Goal: Task Accomplishment & Management: Manage account settings

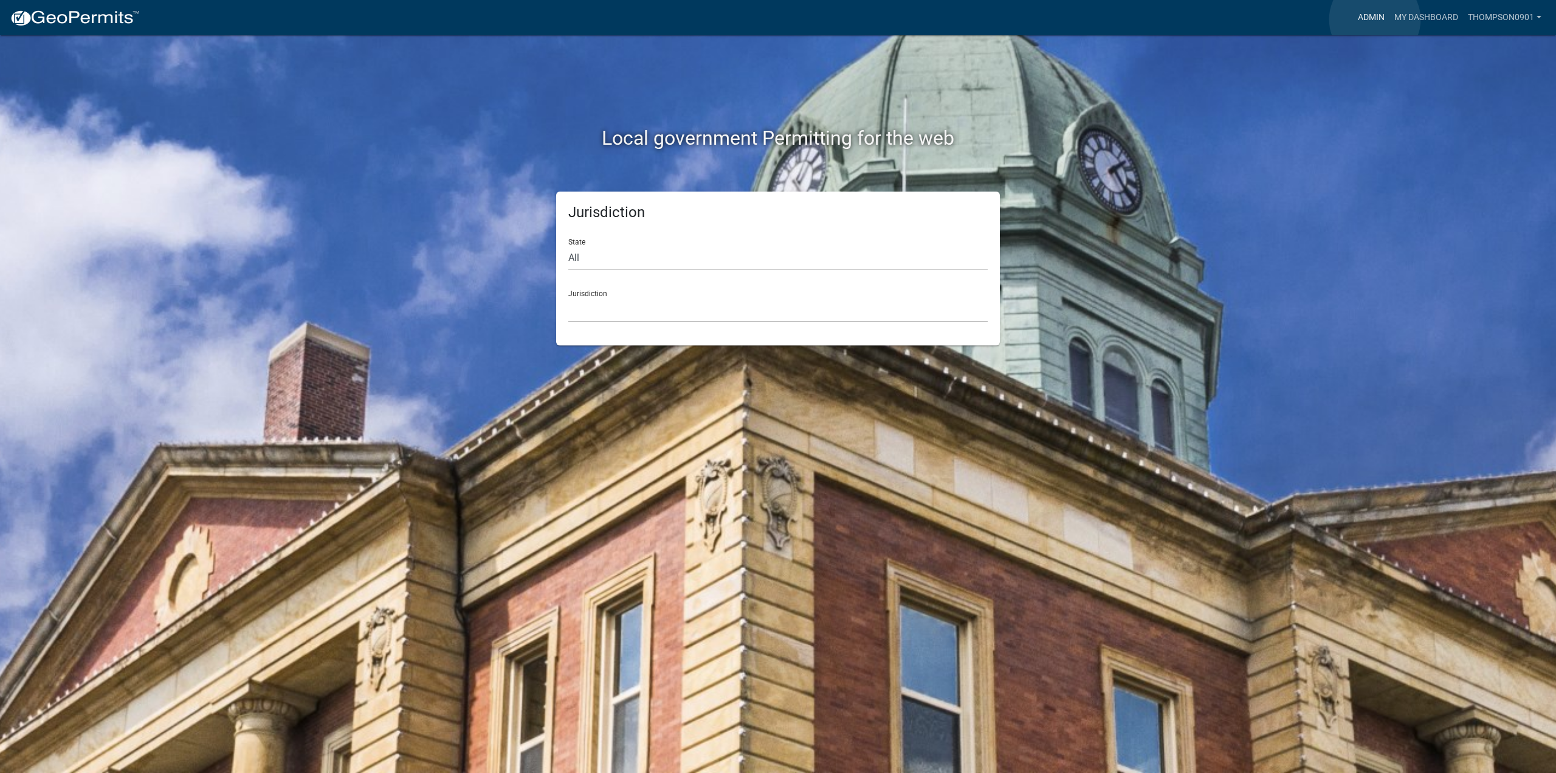
click at [1375, 19] on link "Admin" at bounding box center [1371, 17] width 36 height 23
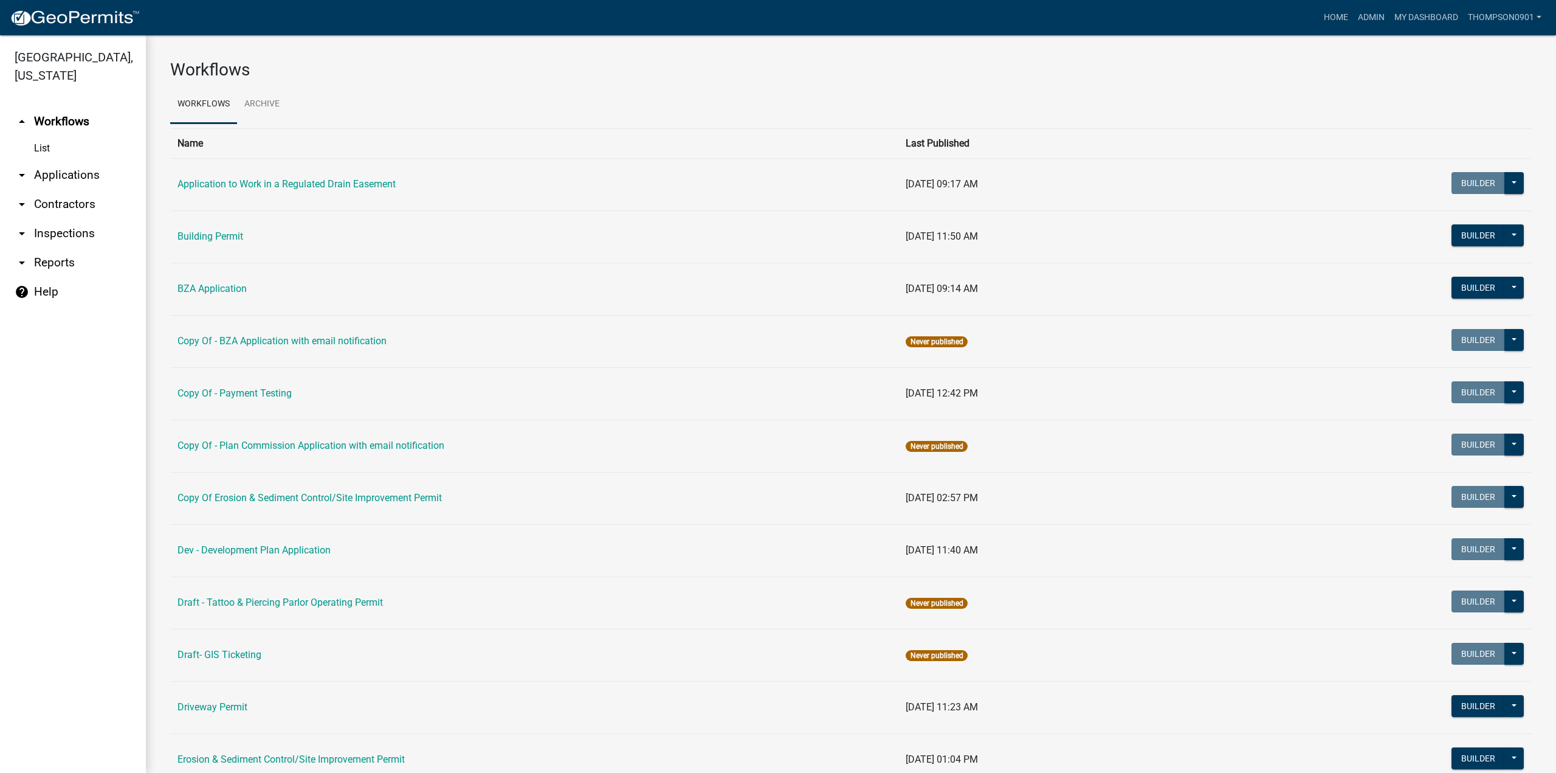
click at [60, 168] on link "arrow_drop_down Applications" at bounding box center [73, 174] width 146 height 29
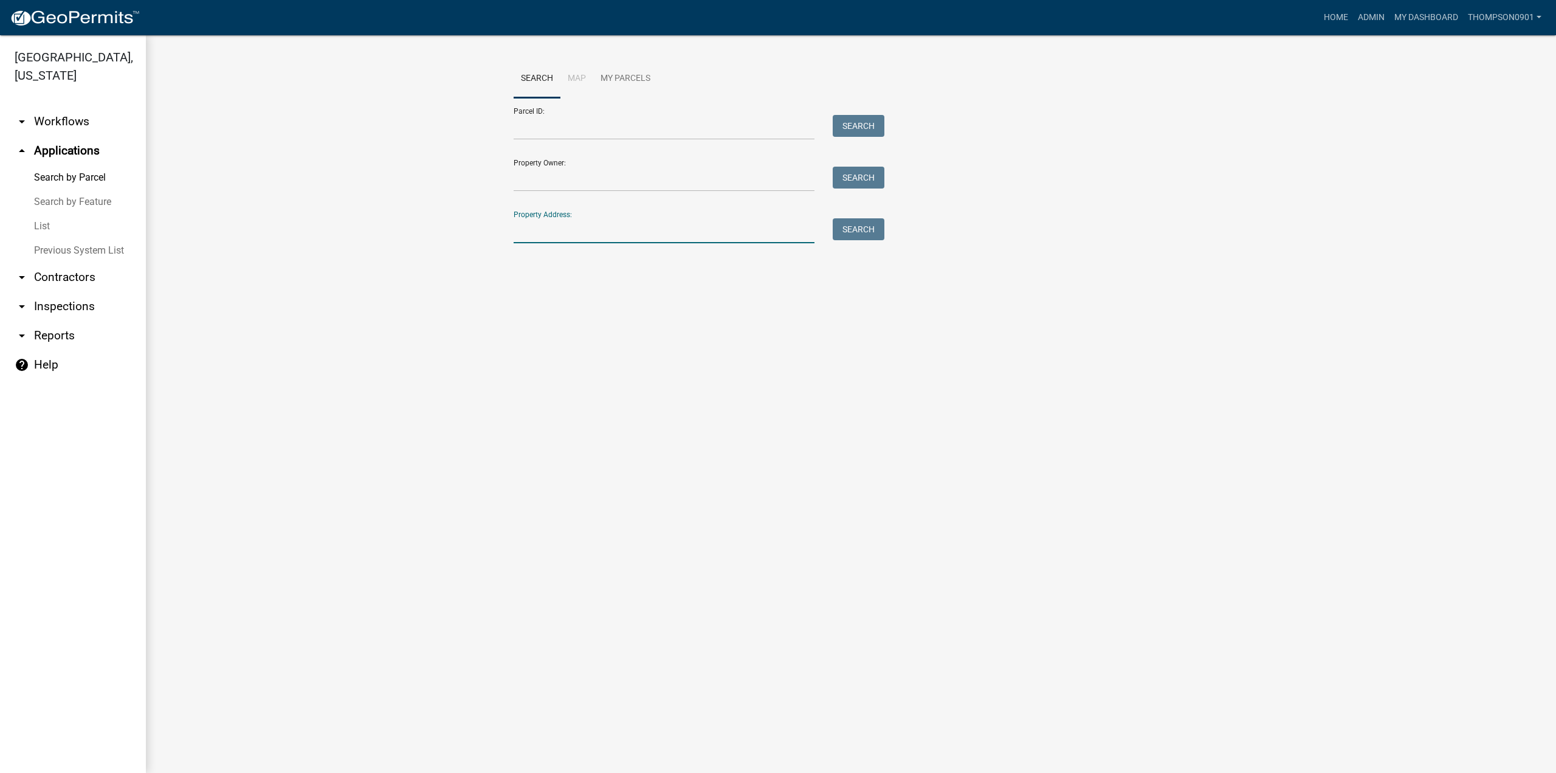
click at [593, 236] on input "Property Address:" at bounding box center [664, 230] width 301 height 25
type input "5502 sa"
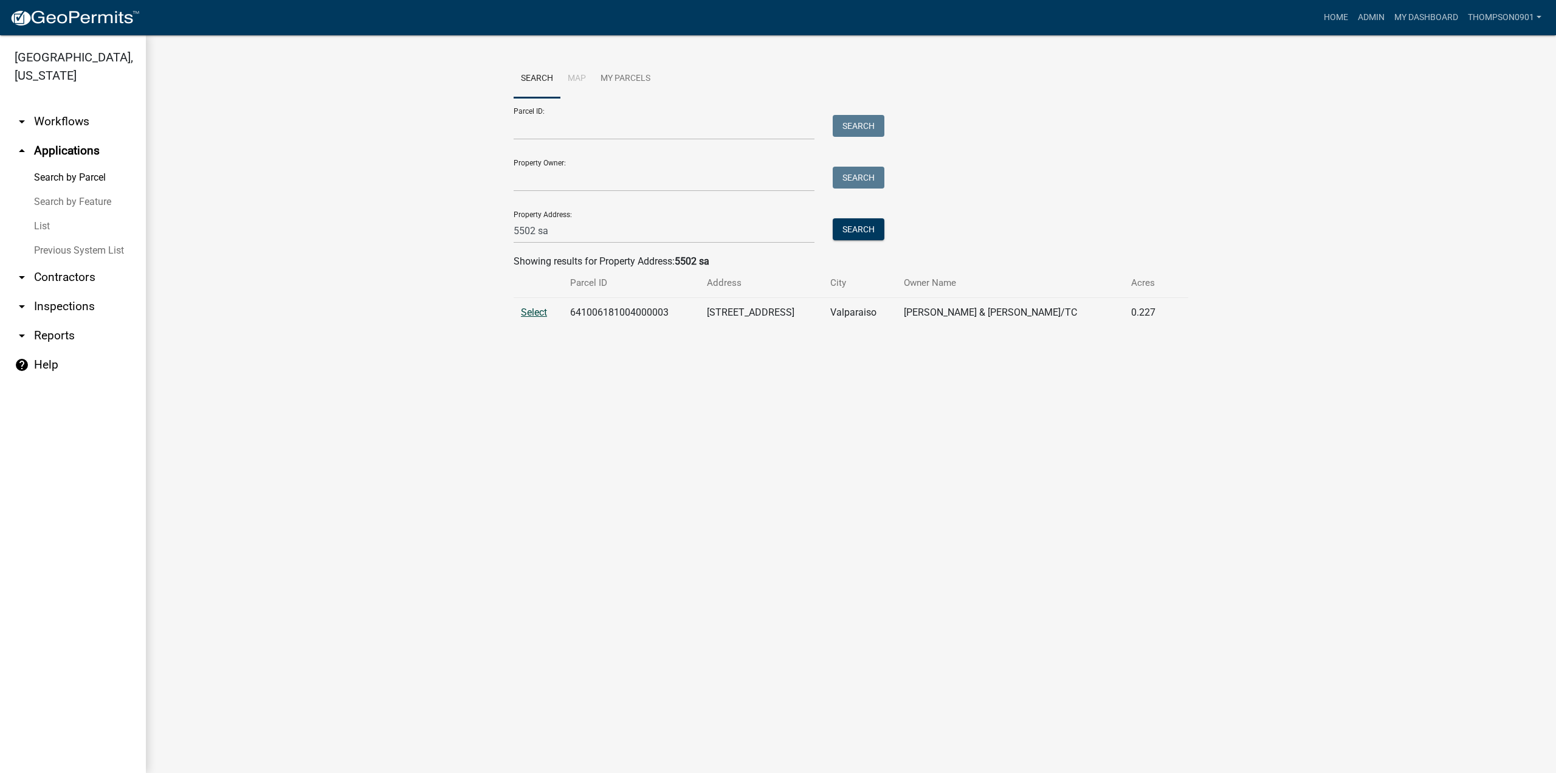
click at [535, 312] on span "Select" at bounding box center [534, 312] width 26 height 12
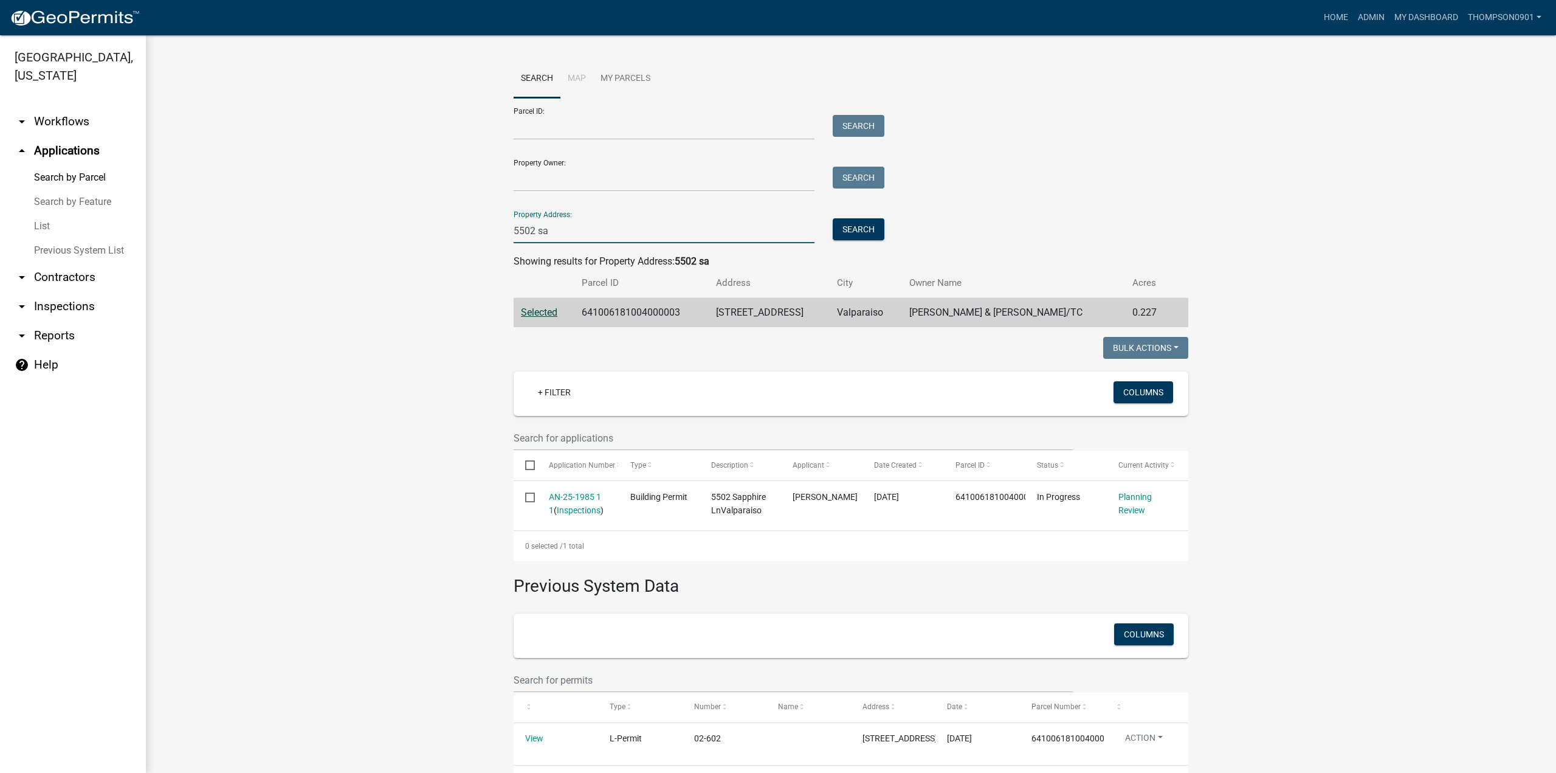
drag, startPoint x: 556, startPoint y: 235, endPoint x: 167, endPoint y: 222, distance: 389.9
click at [168, 222] on div "Search Map My Parcels Parcel ID: Search Property Owner: Search Property Address…" at bounding box center [851, 427] width 1410 height 785
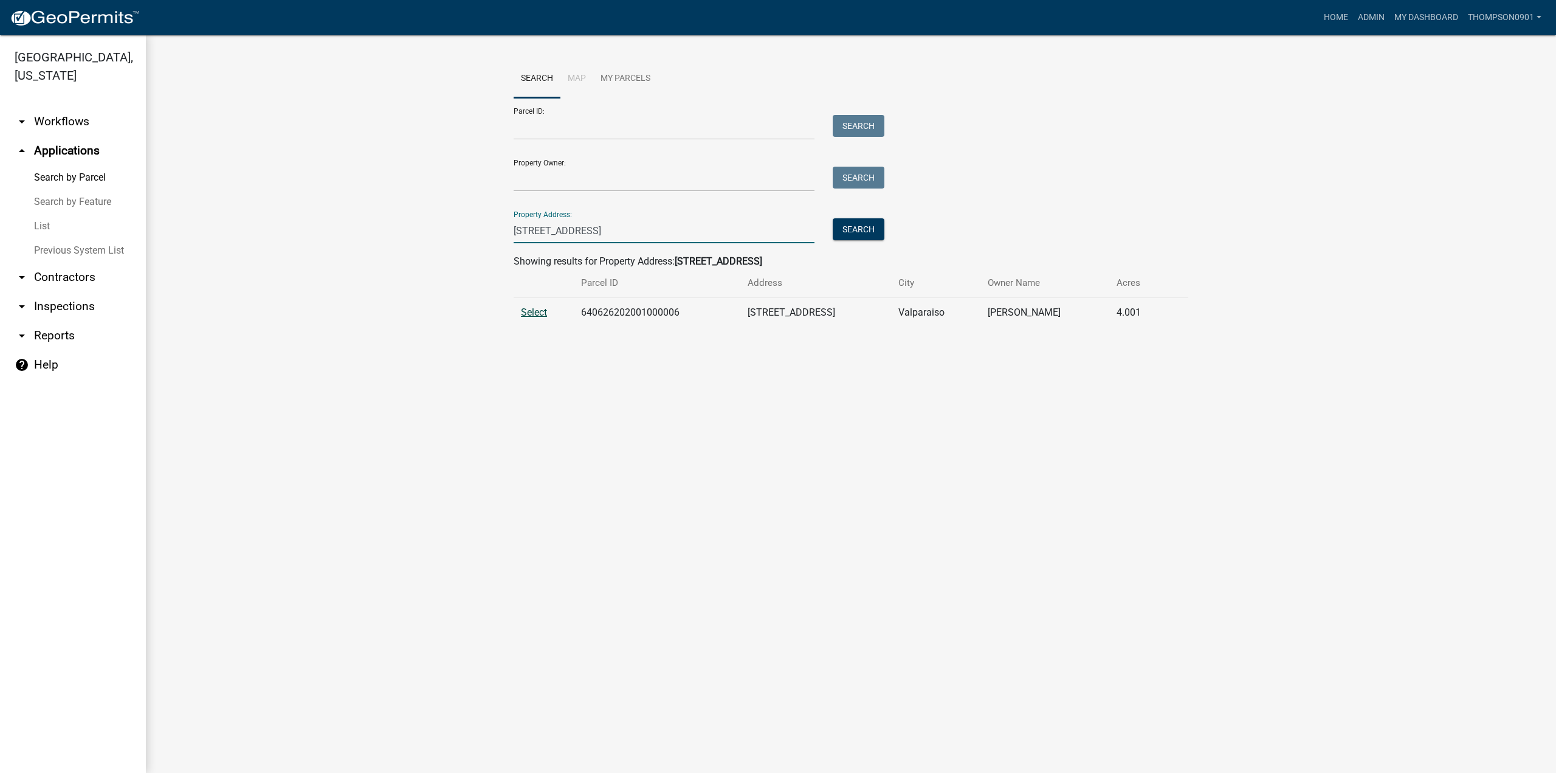
type input "34 w us hwy 6"
click at [535, 315] on span "Select" at bounding box center [534, 312] width 26 height 12
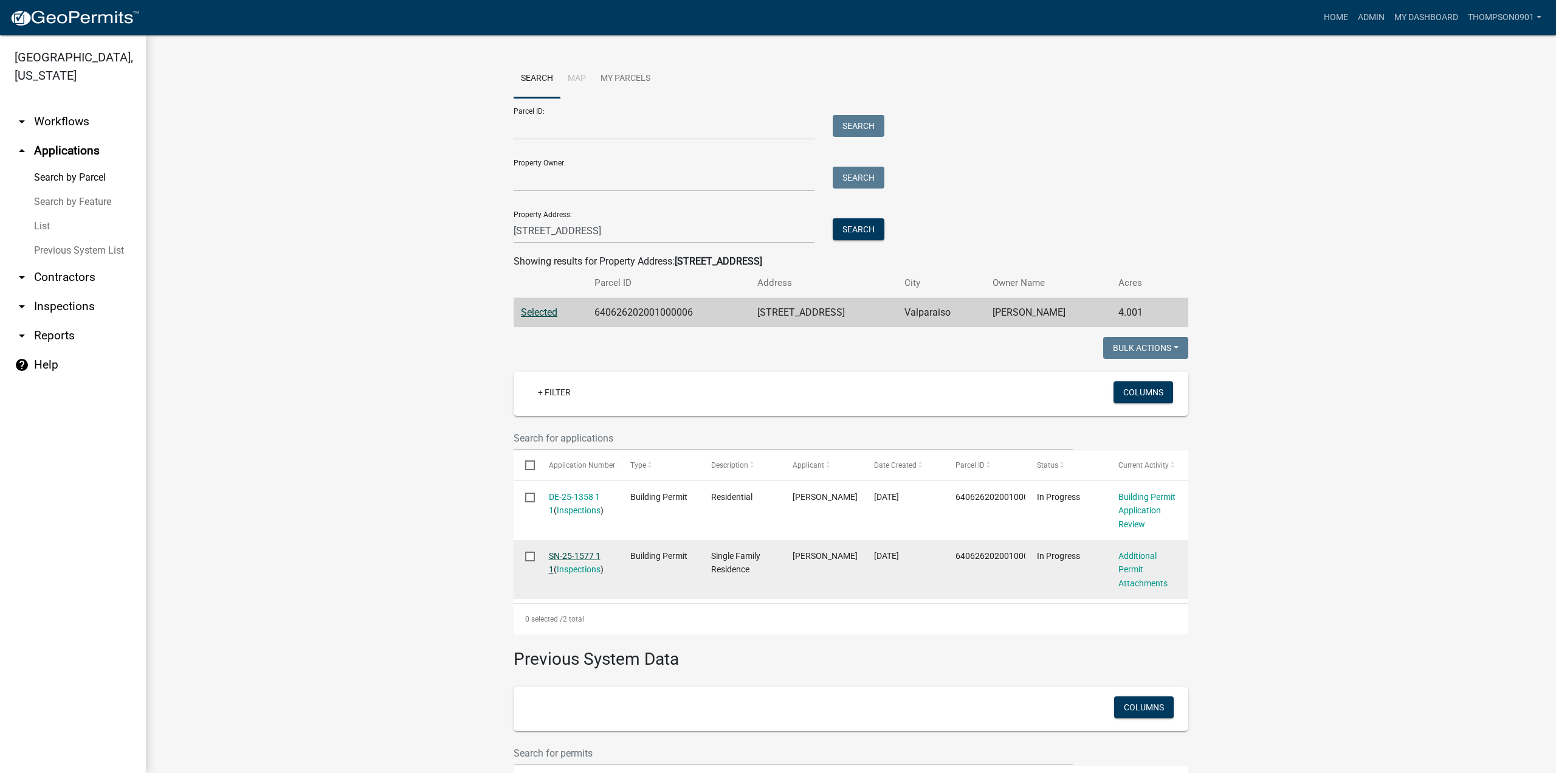
click at [576, 554] on link "SN-25-1577 1 1" at bounding box center [575, 563] width 52 height 24
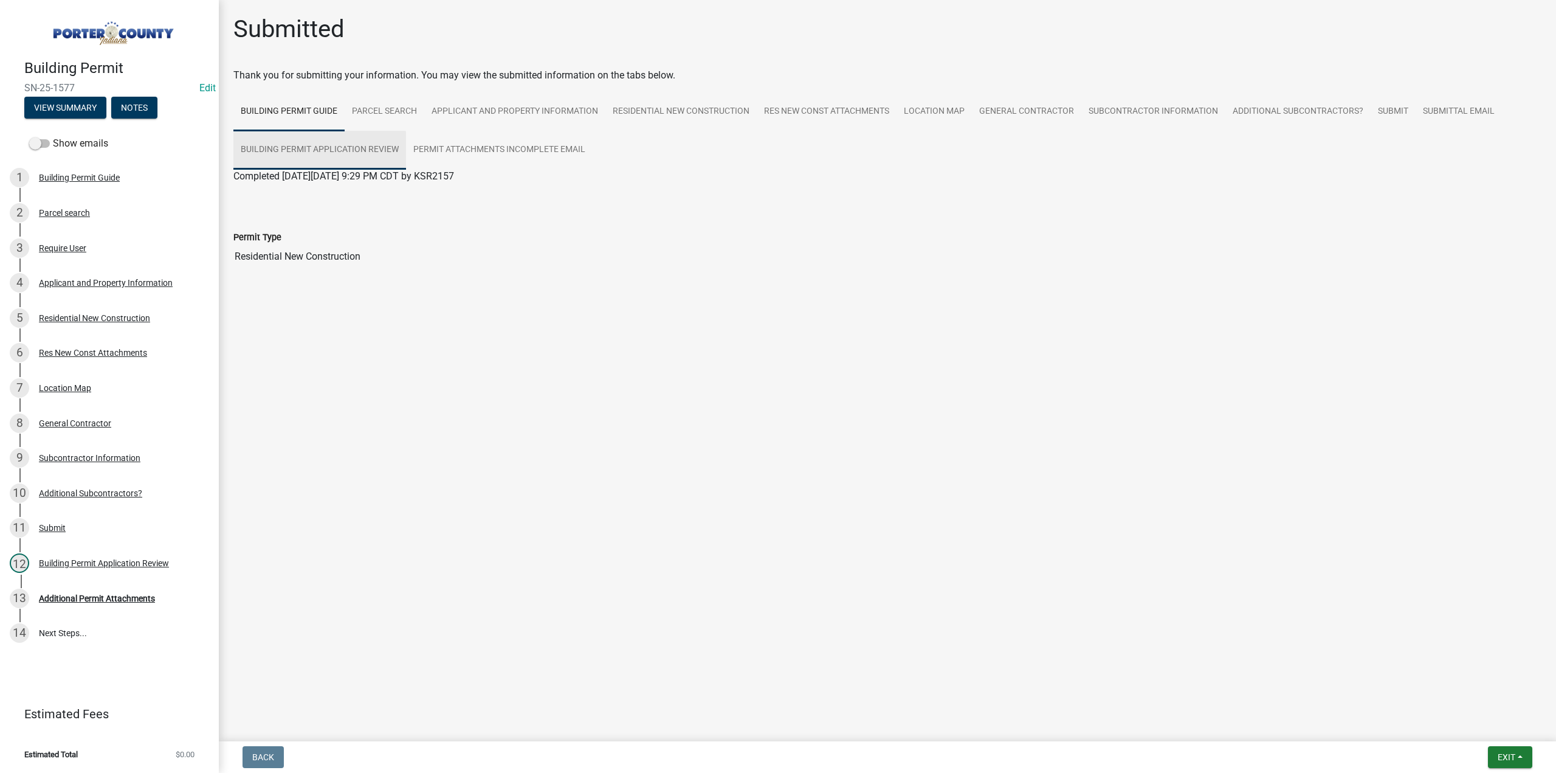
click at [333, 142] on link "Building Permit Application Review" at bounding box center [319, 150] width 173 height 39
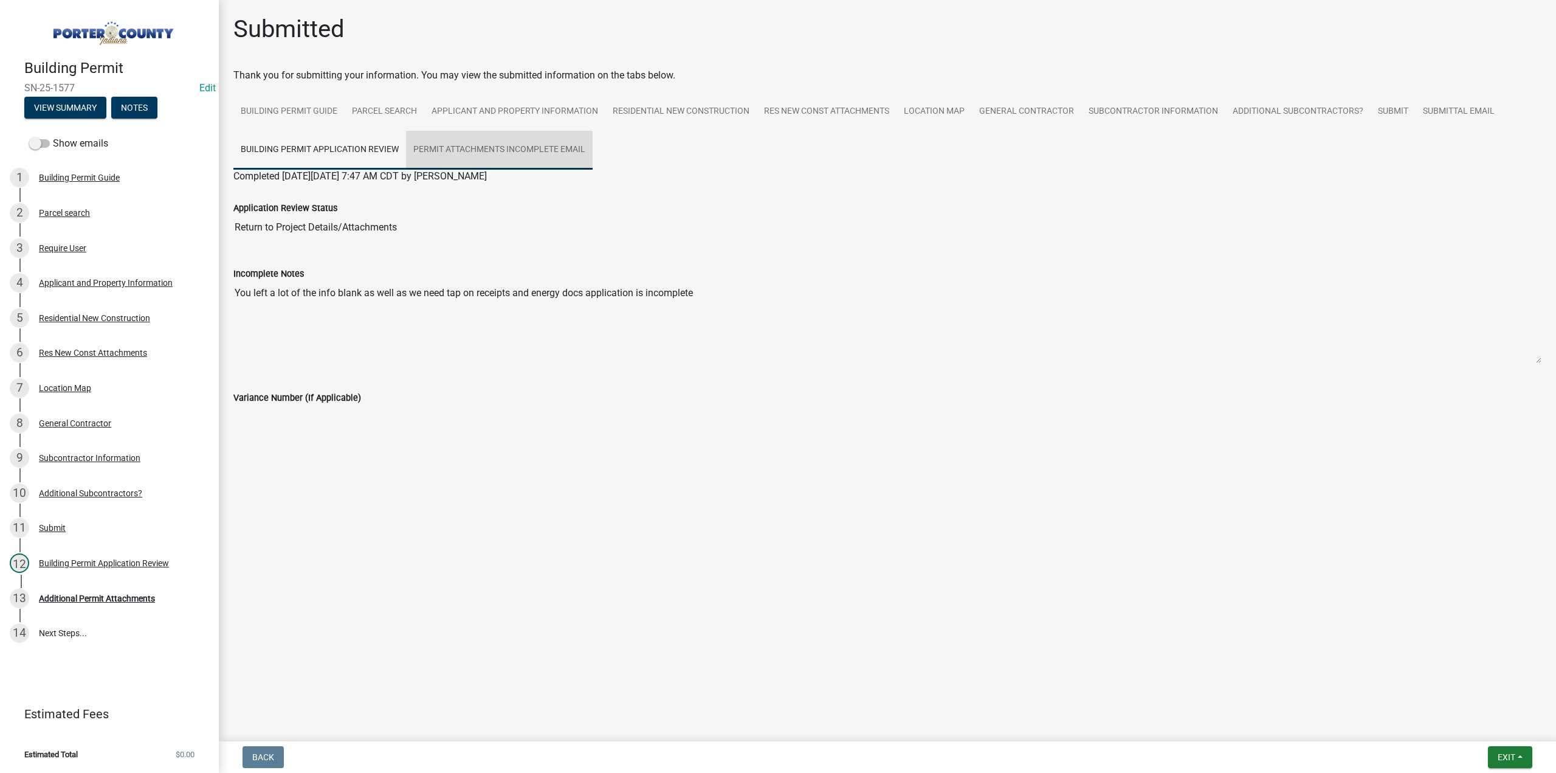
click at [436, 147] on link "Permit Attachments Incomplete Email" at bounding box center [499, 150] width 187 height 39
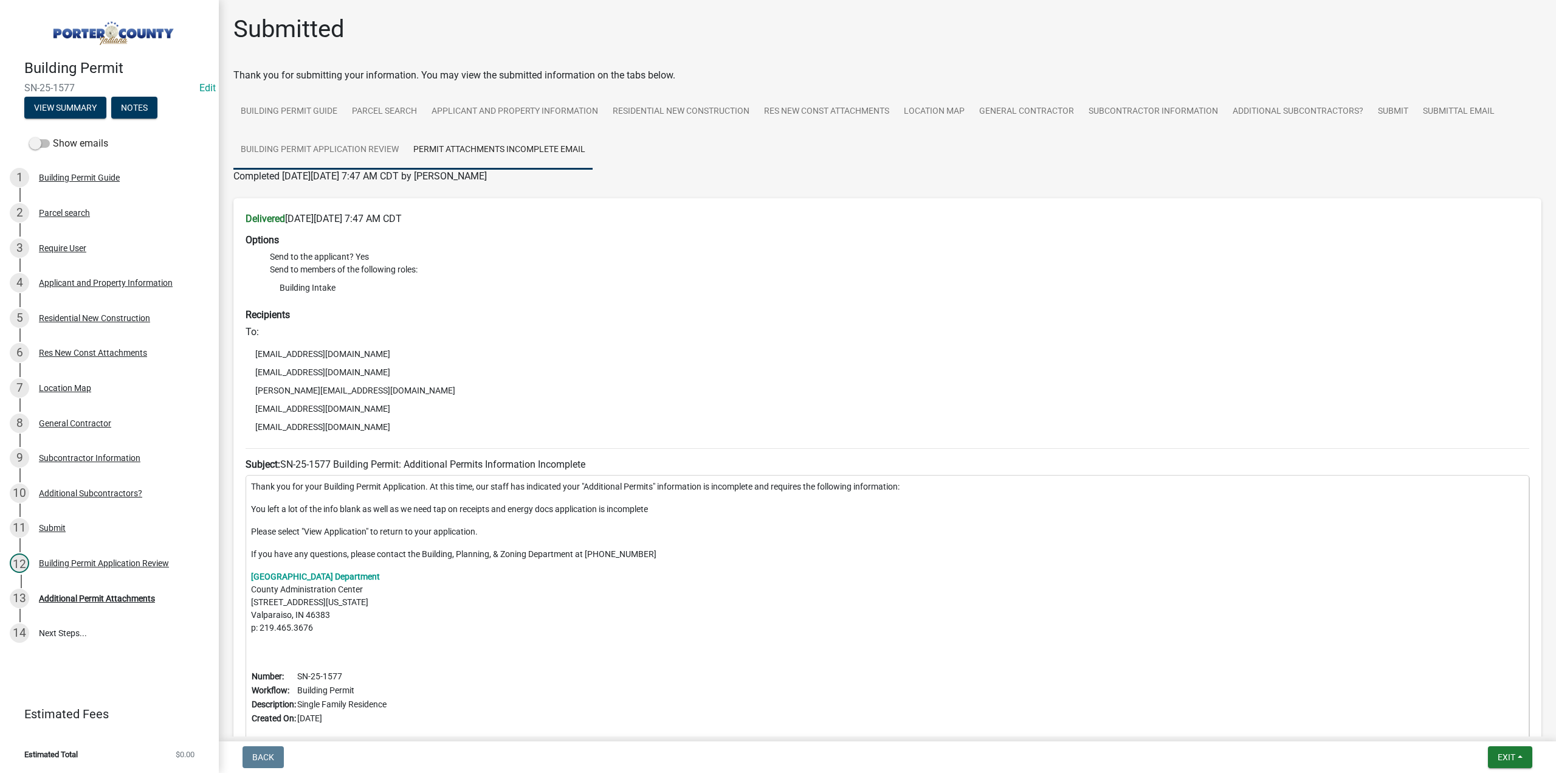
click at [364, 144] on link "Building Permit Application Review" at bounding box center [319, 150] width 173 height 39
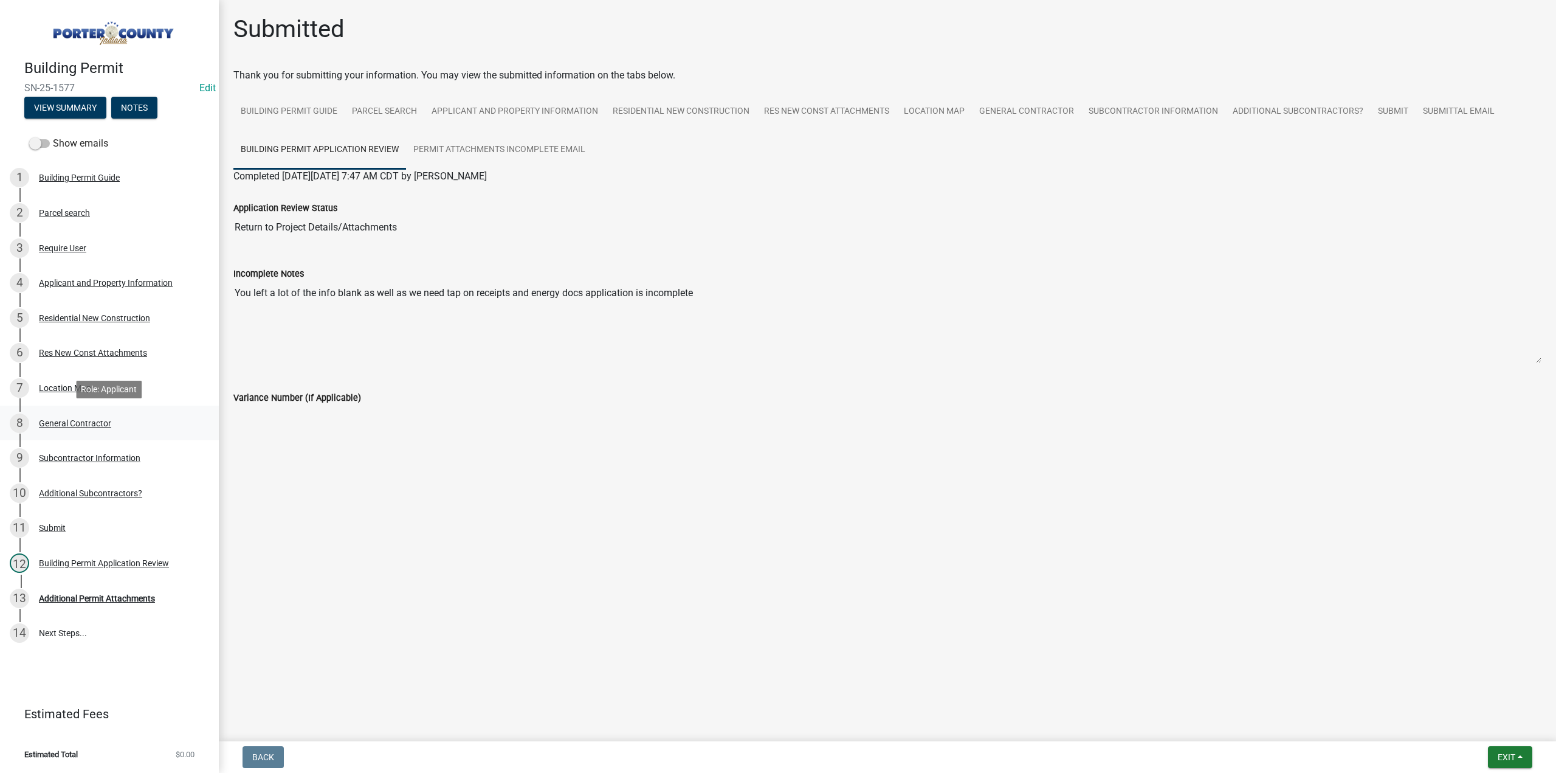
click at [91, 424] on div "General Contractor" at bounding box center [75, 423] width 72 height 9
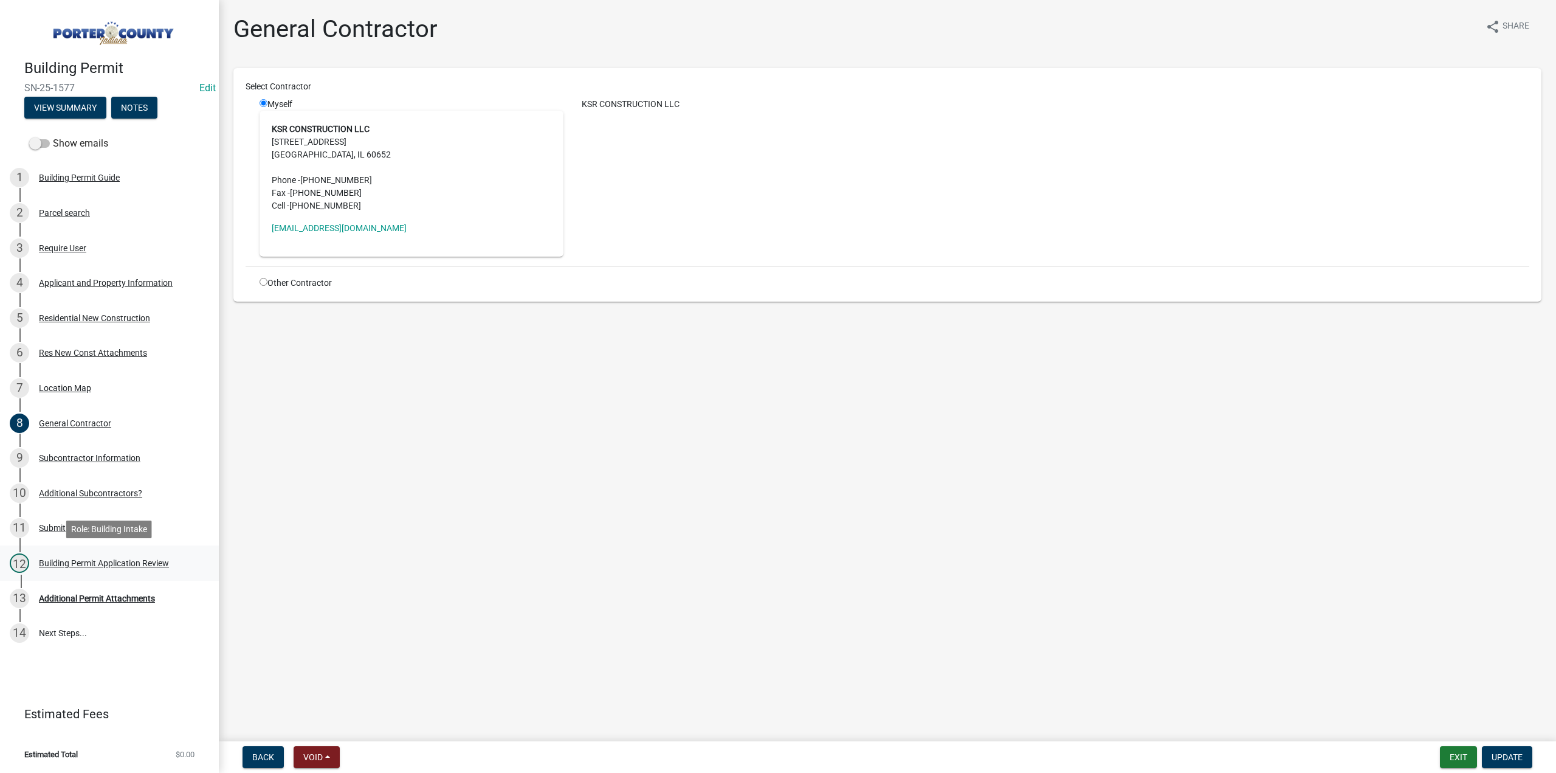
click at [109, 559] on div "Building Permit Application Review" at bounding box center [104, 563] width 130 height 9
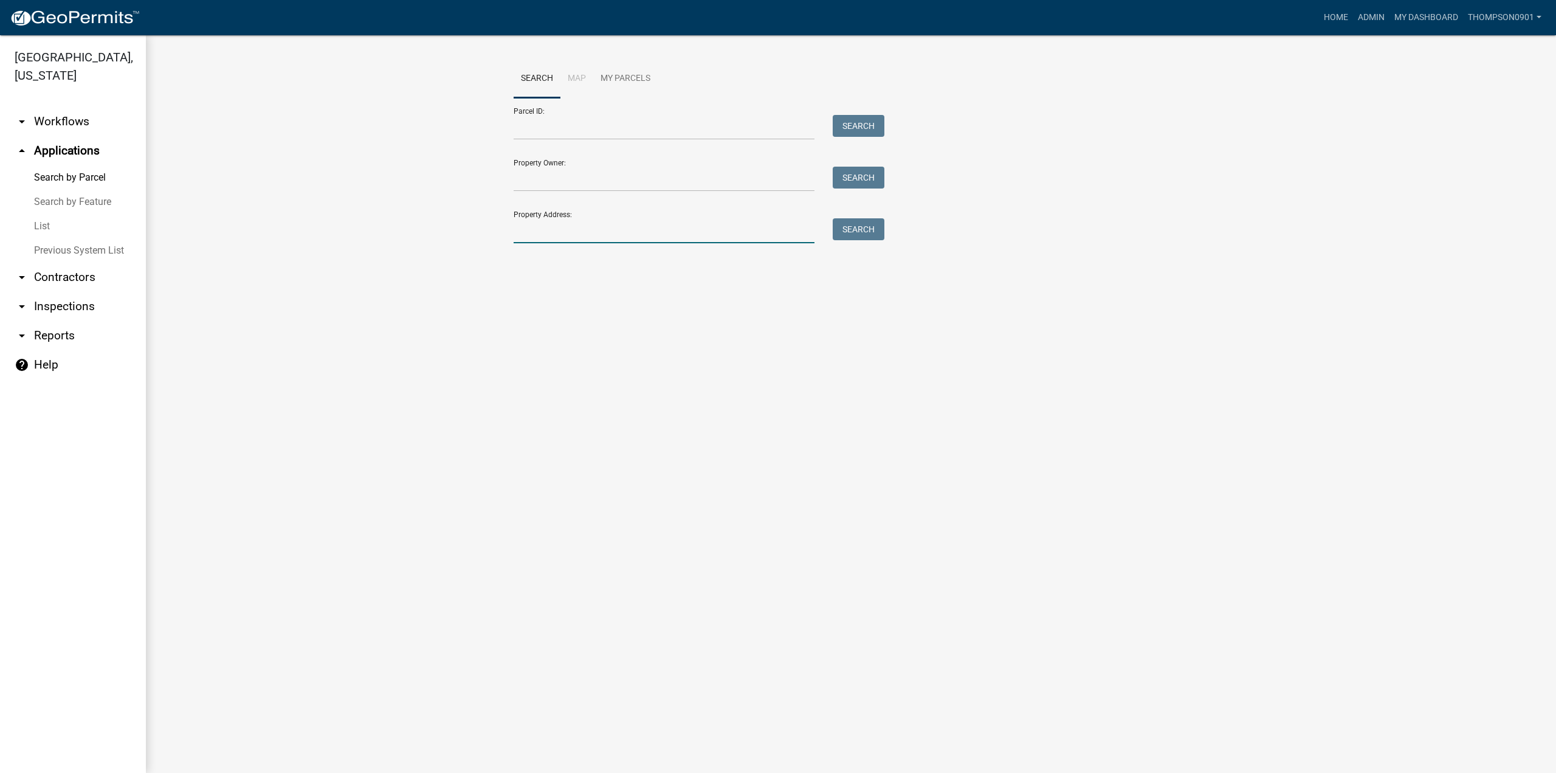
click at [548, 230] on input "Property Address:" at bounding box center [664, 230] width 301 height 25
type input "34 w us hwy 6"
click at [855, 233] on button "Search" at bounding box center [859, 229] width 52 height 22
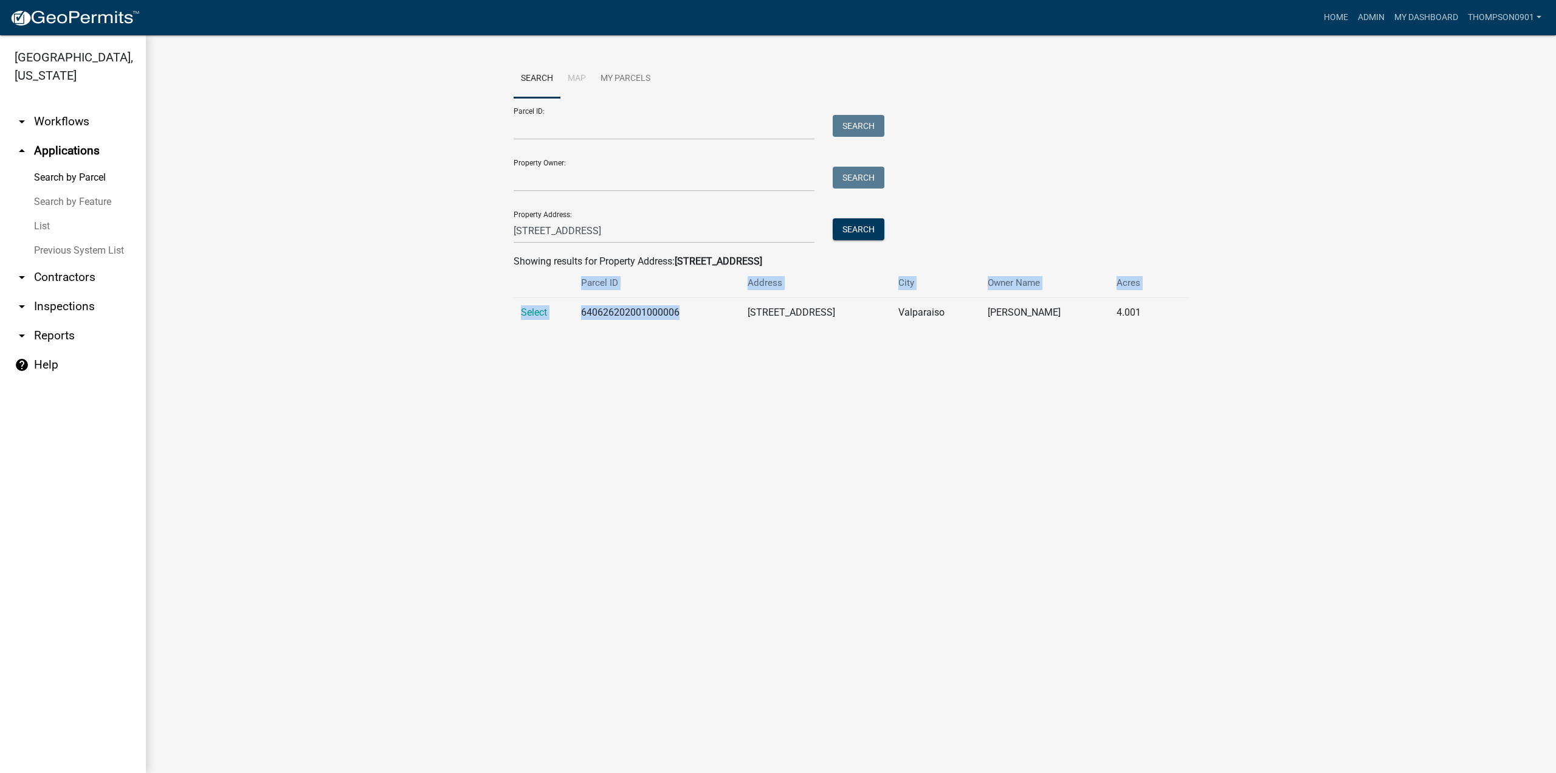
drag, startPoint x: 685, startPoint y: 311, endPoint x: 576, endPoint y: 301, distance: 109.3
click at [573, 298] on tr "Select 640626202001000006 34 W Us Hwy 6 Valparaiso Williams Johnnie D Sr 4.001" at bounding box center [851, 313] width 675 height 30
copy tr "640626202001000006"
click at [62, 263] on link "arrow_drop_down Contractors" at bounding box center [73, 277] width 146 height 29
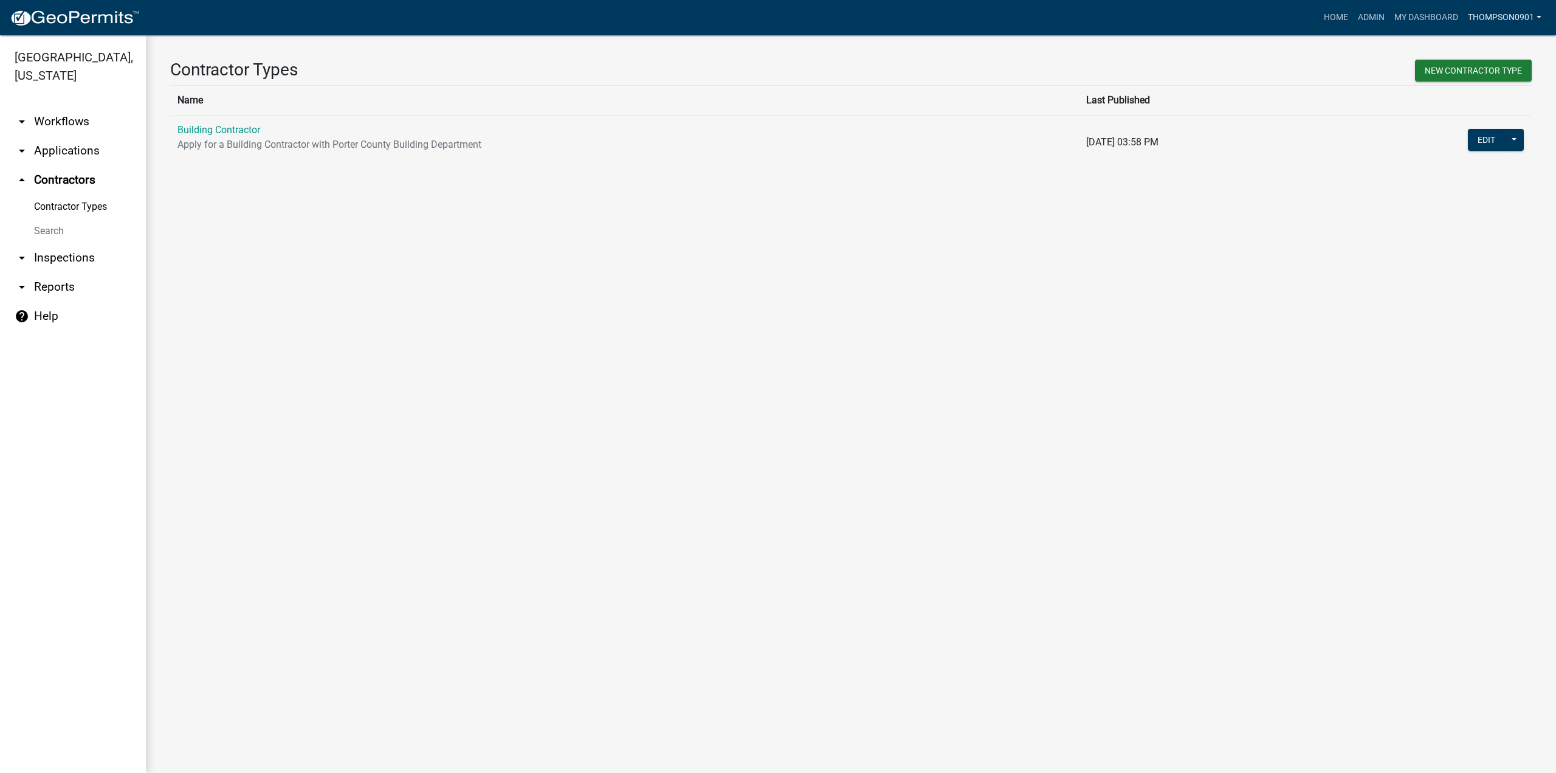
click at [1486, 18] on link "thompson0901" at bounding box center [1504, 17] width 83 height 23
click at [1485, 117] on link "Logout" at bounding box center [1497, 118] width 97 height 29
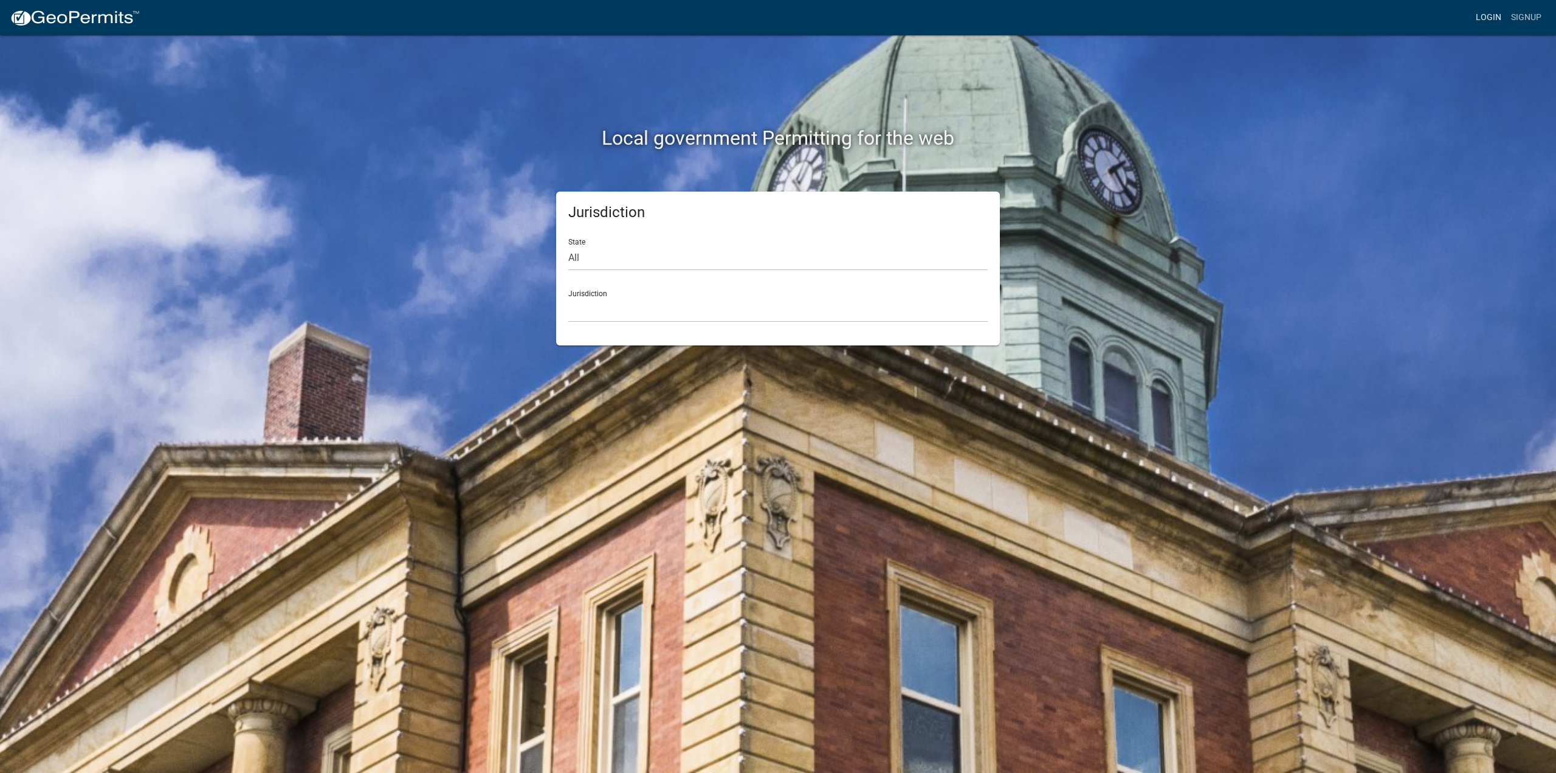
click at [1495, 15] on link "Login" at bounding box center [1488, 17] width 35 height 23
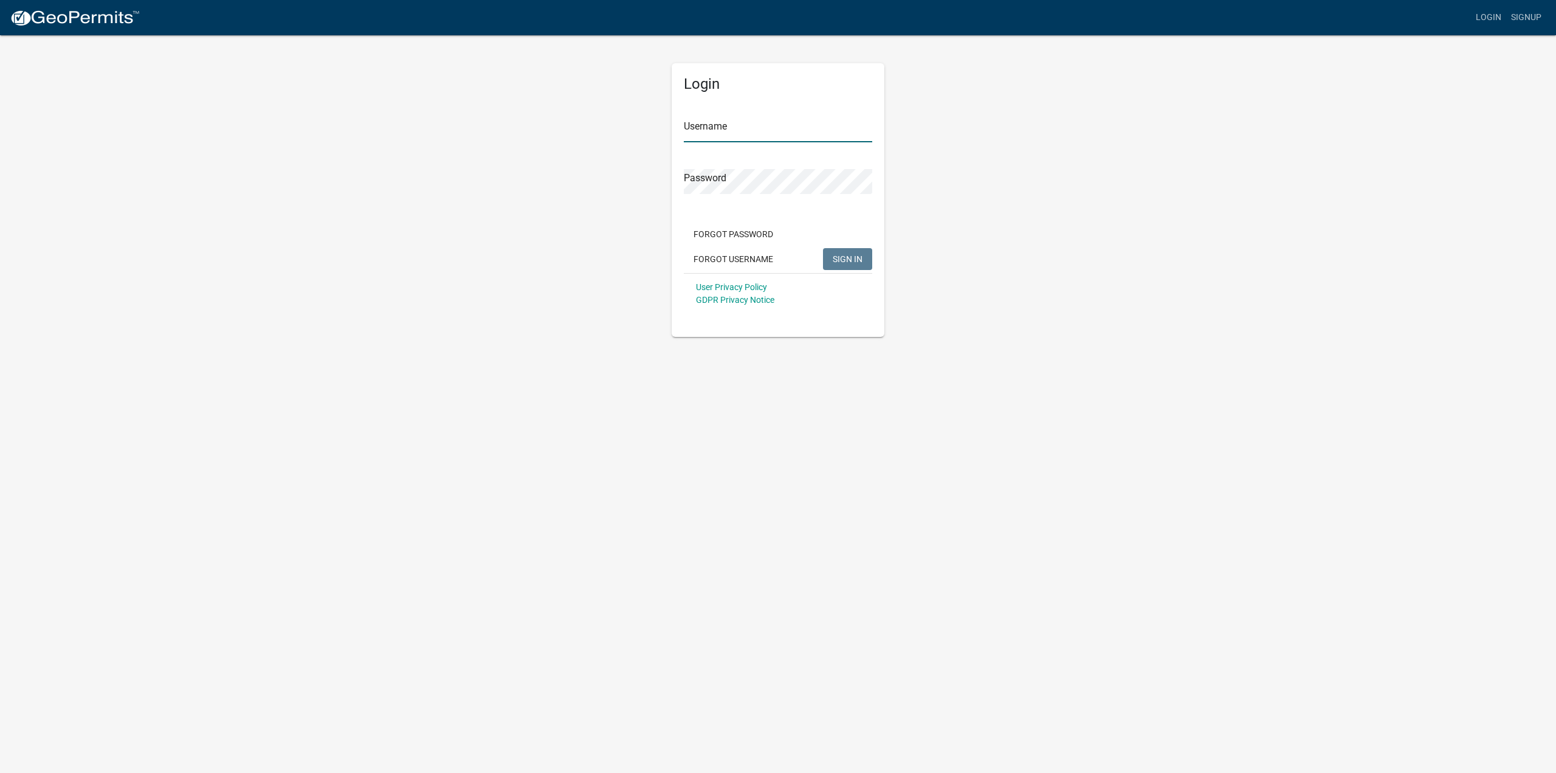
type input "thompson0901"
drag, startPoint x: 767, startPoint y: 125, endPoint x: 356, endPoint y: 93, distance: 412.2
click at [356, 93] on app-login-view "more_horiz Login Signup Login Username thompson0901 Password Forgot Password Fo…" at bounding box center [778, 168] width 1556 height 337
type input "tracylynn"
click at [823, 248] on button "SIGN IN" at bounding box center [847, 259] width 49 height 22
